Goal: Use online tool/utility

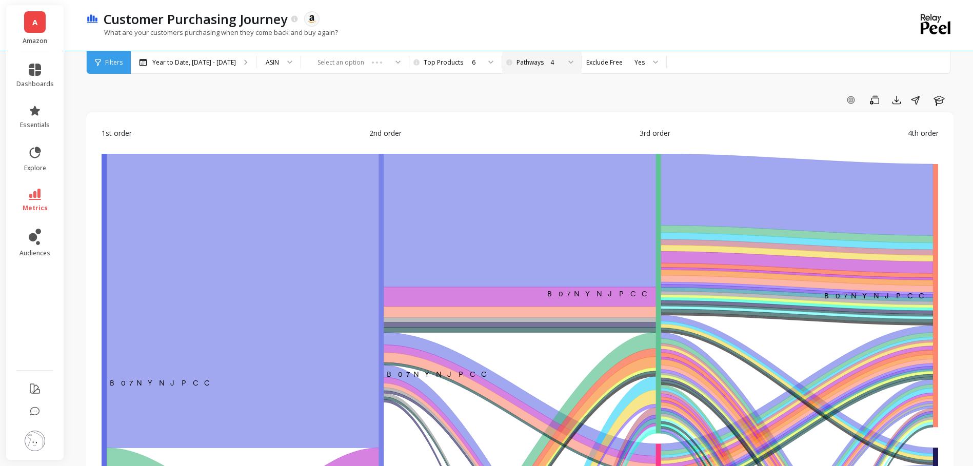
click at [542, 63] on div "4" at bounding box center [540, 62] width 38 height 10
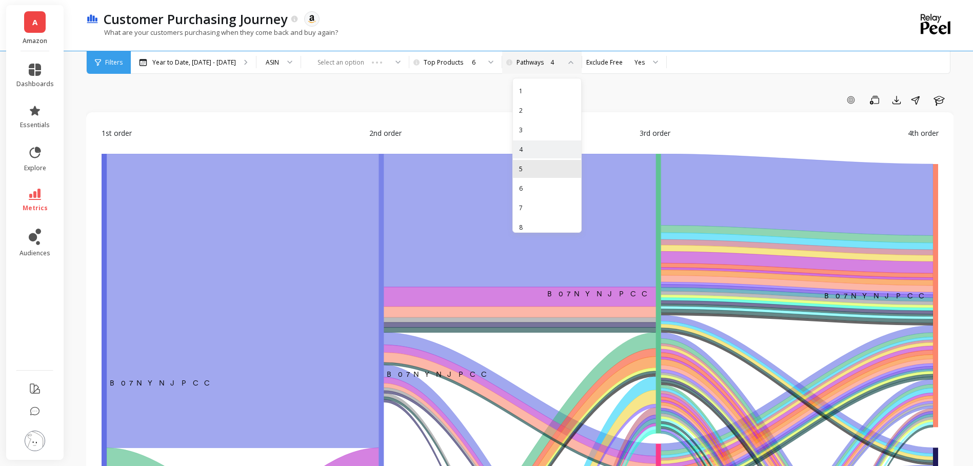
scroll to position [47, 0]
click at [538, 215] on div "10" at bounding box center [547, 220] width 56 height 10
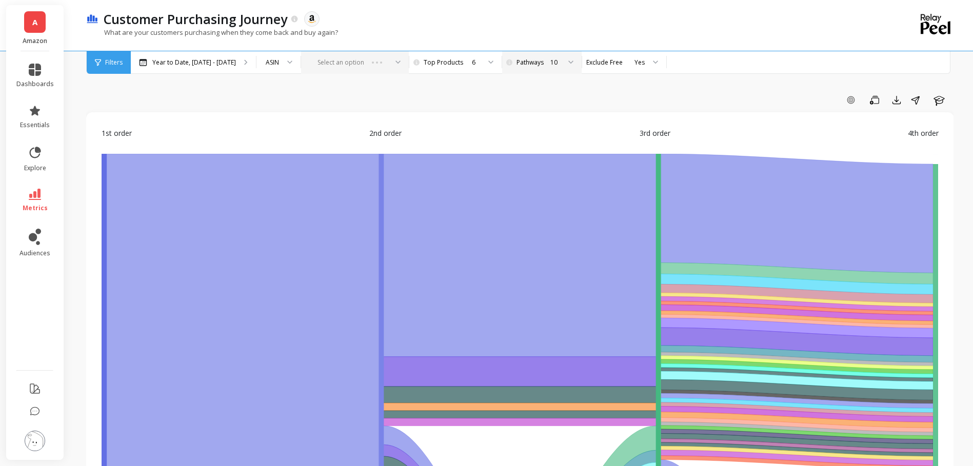
click at [380, 66] on div "Select an option" at bounding box center [355, 62] width 108 height 23
click at [392, 61] on div "Select an option" at bounding box center [355, 62] width 108 height 23
click at [280, 62] on div at bounding box center [286, 62] width 12 height 23
click at [646, 61] on div at bounding box center [652, 62] width 12 height 23
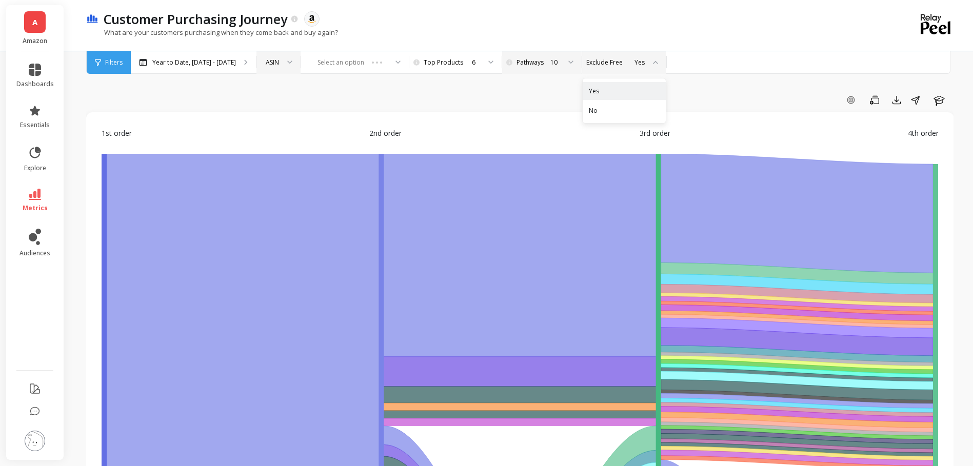
click at [646, 61] on div at bounding box center [652, 62] width 12 height 23
click at [109, 65] on span "Filters" at bounding box center [113, 62] width 17 height 8
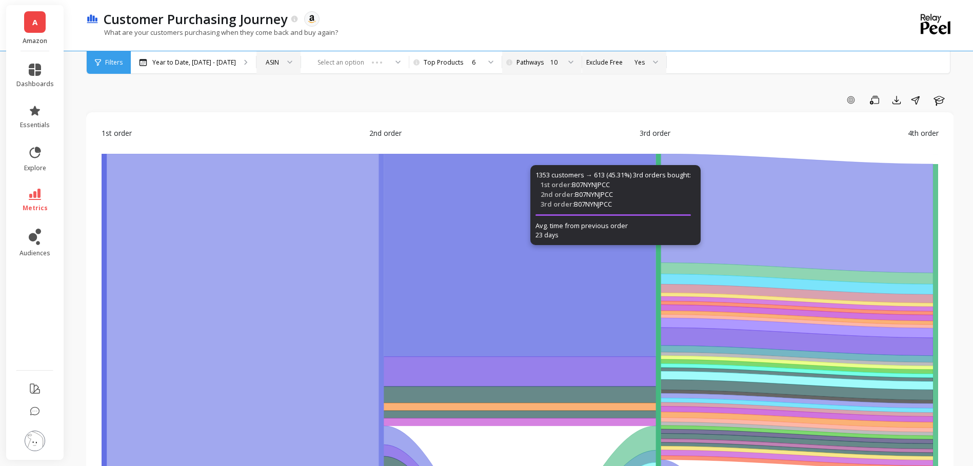
scroll to position [615, 0]
